Goal: Obtain resource: Download file/media

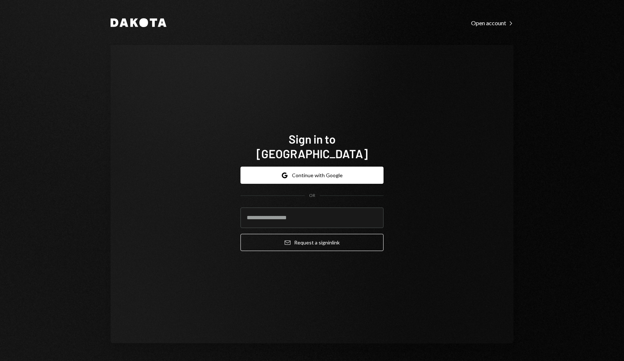
type input "**********"
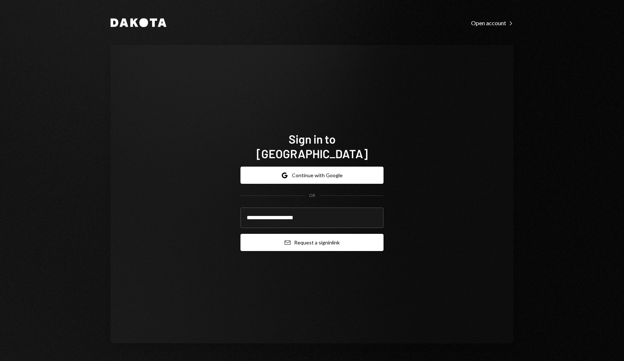
click at [315, 234] on button "Email Request a sign in link" at bounding box center [312, 242] width 143 height 17
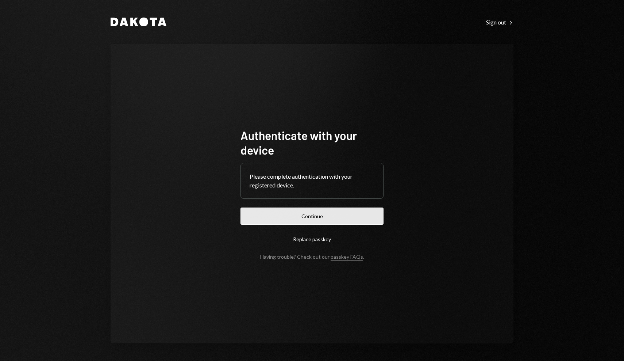
click at [323, 208] on button "Continue" at bounding box center [312, 215] width 143 height 17
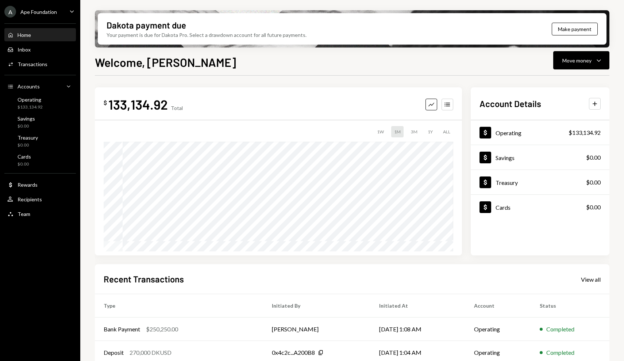
click at [51, 9] on div "Ape Foundation" at bounding box center [38, 12] width 36 height 6
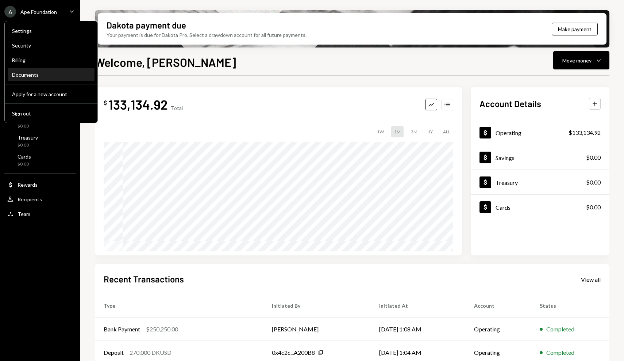
click at [48, 69] on div "Documents" at bounding box center [51, 75] width 78 height 12
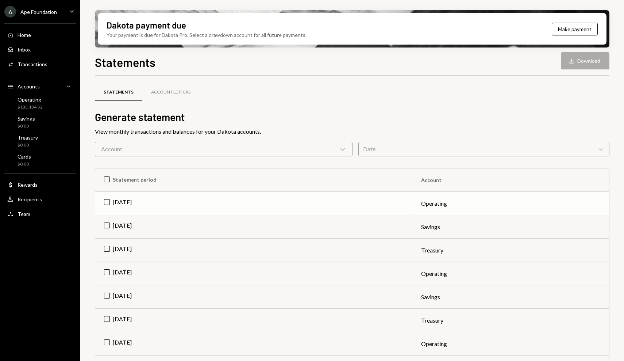
click at [109, 203] on td "Jul 2025" at bounding box center [253, 203] width 317 height 23
click at [593, 63] on button "Download Download" at bounding box center [585, 60] width 49 height 17
click at [62, 68] on div "Activities Transactions" at bounding box center [40, 64] width 66 height 12
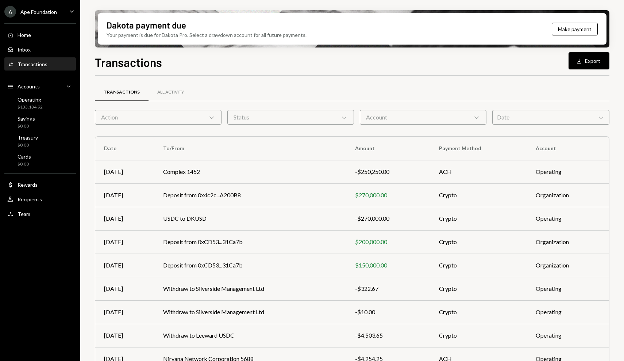
click at [530, 118] on div "Date Chevron Down" at bounding box center [550, 117] width 117 height 15
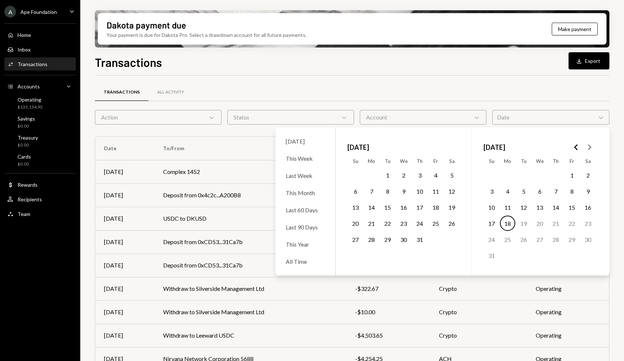
click at [388, 172] on button "1" at bounding box center [387, 174] width 15 height 15
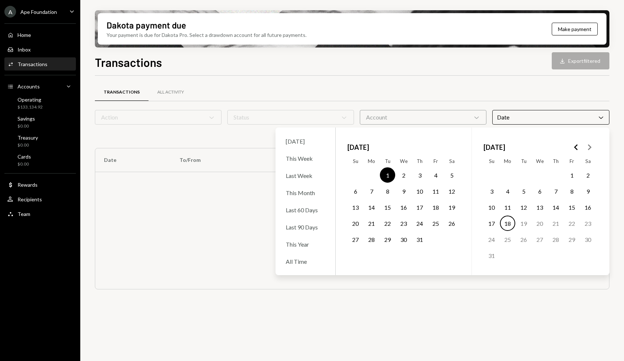
click at [422, 239] on button "31" at bounding box center [419, 238] width 15 height 15
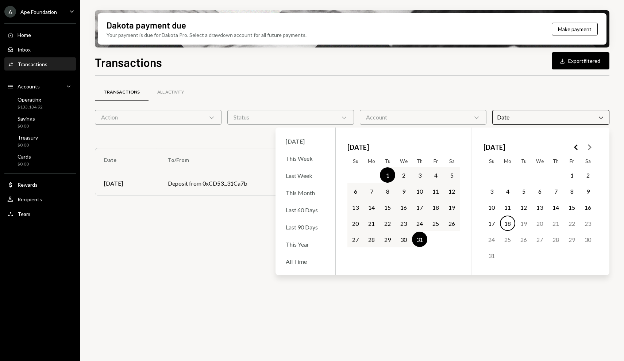
click at [526, 77] on div "Transactions All Activity Action Chevron Down Status Chevron Down Account Chevr…" at bounding box center [352, 143] width 515 height 134
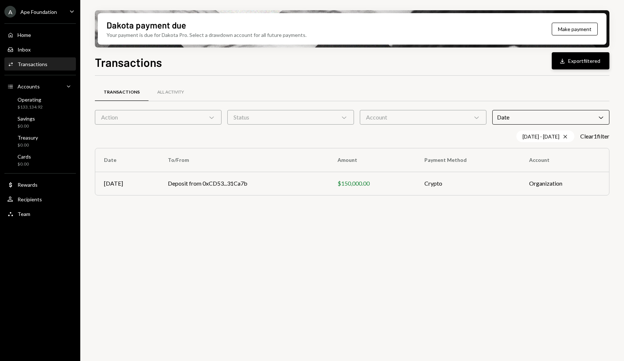
click at [563, 61] on icon "Download" at bounding box center [562, 60] width 7 height 7
